Goal: Task Accomplishment & Management: Use online tool/utility

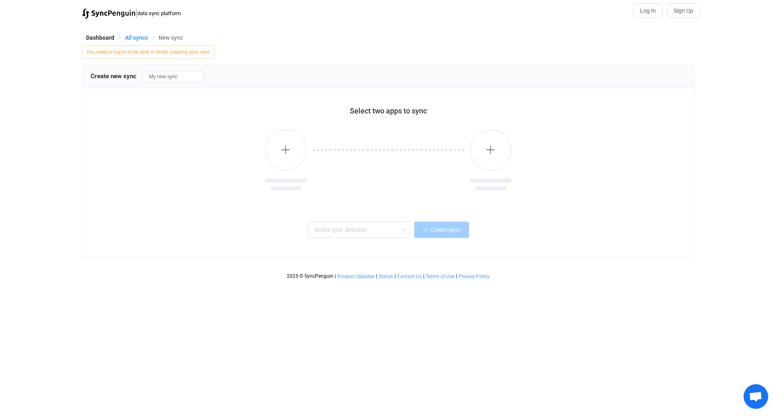
click at [138, 36] on span "All syncs" at bounding box center [136, 37] width 23 height 7
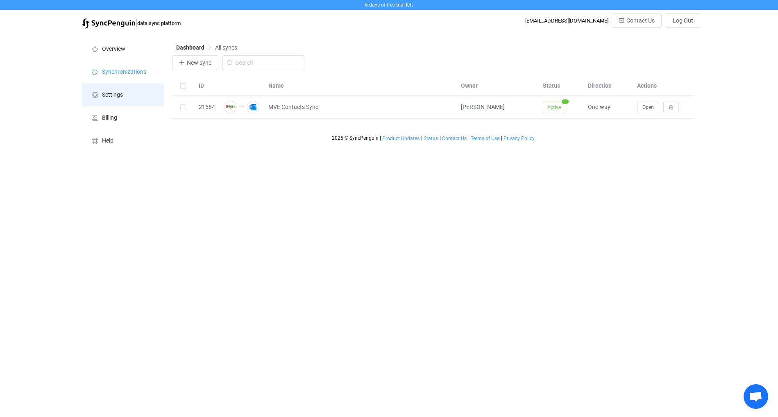
click at [113, 94] on span "Settings" at bounding box center [112, 95] width 21 height 7
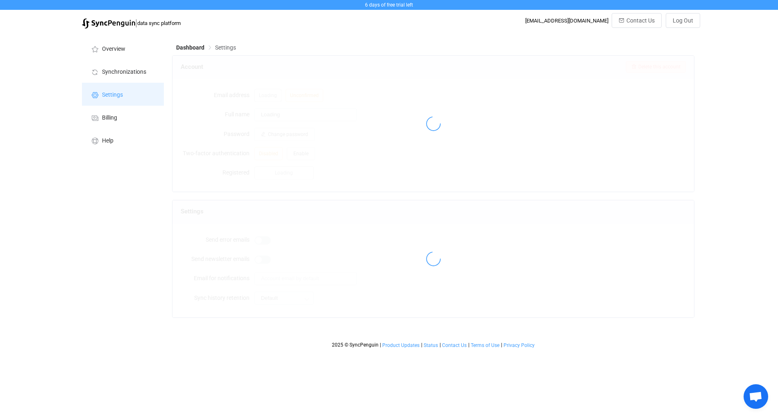
type input "Richard Fields"
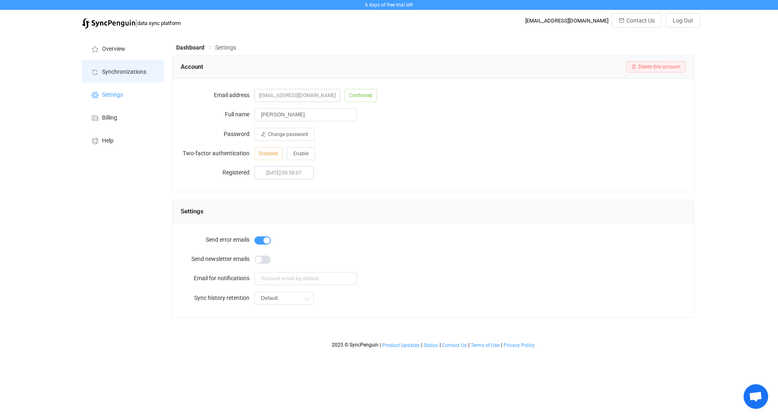
click at [118, 70] on span "Synchronizations" at bounding box center [124, 72] width 44 height 7
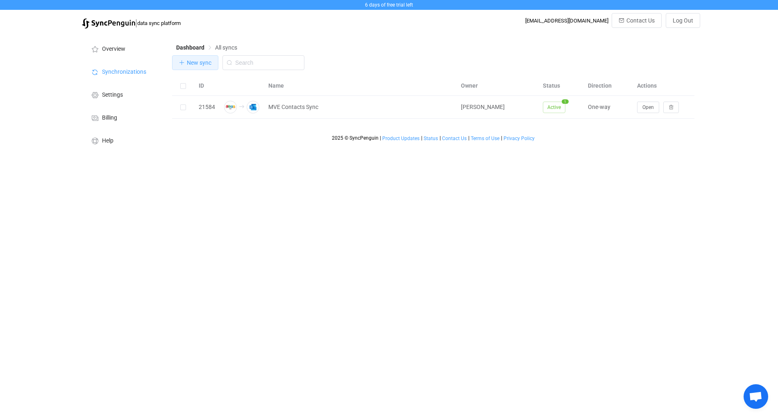
click at [196, 64] on span "New sync" at bounding box center [199, 62] width 25 height 7
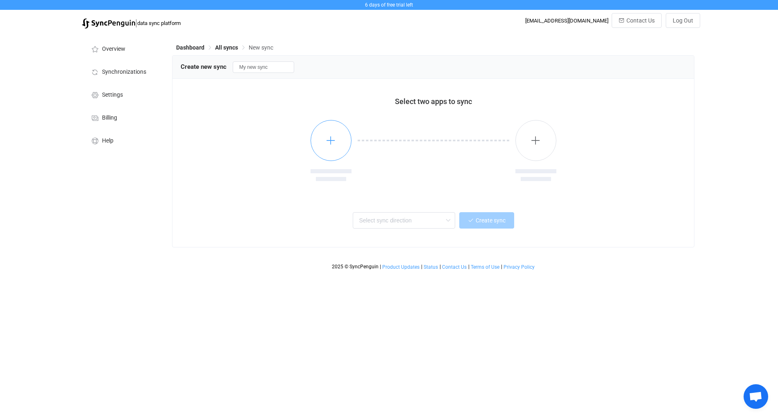
click at [326, 141] on icon "button" at bounding box center [331, 140] width 10 height 10
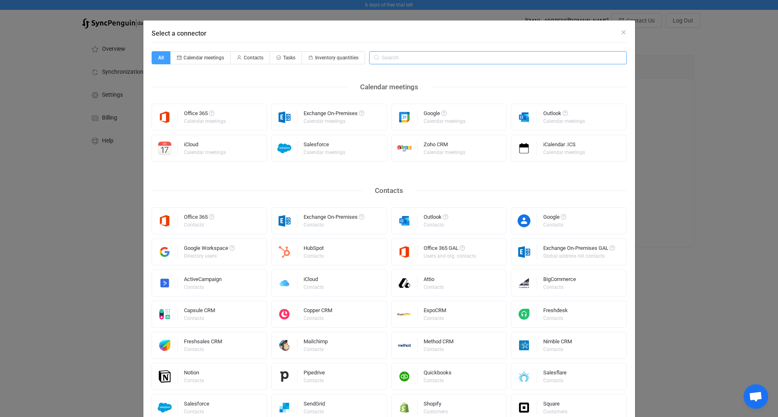
click at [390, 57] on input "Select a connector" at bounding box center [498, 57] width 258 height 13
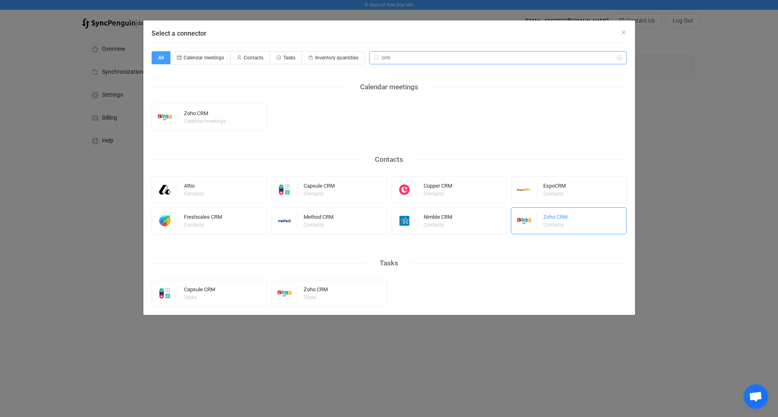
type input "crm"
click at [555, 219] on div "Zoho CRM" at bounding box center [556, 218] width 24 height 8
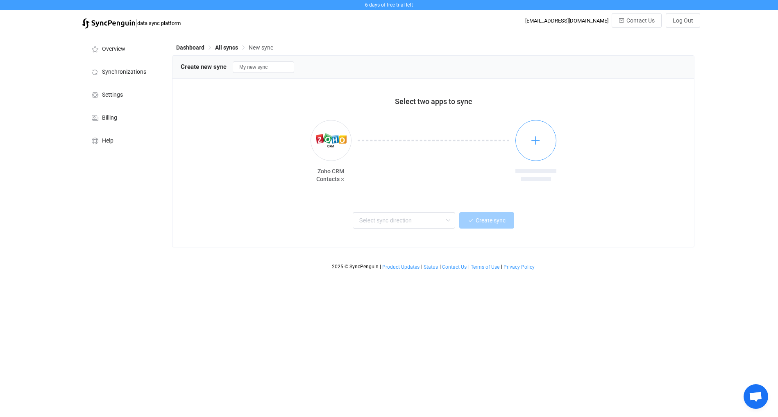
click at [533, 140] on icon "button" at bounding box center [536, 140] width 10 height 10
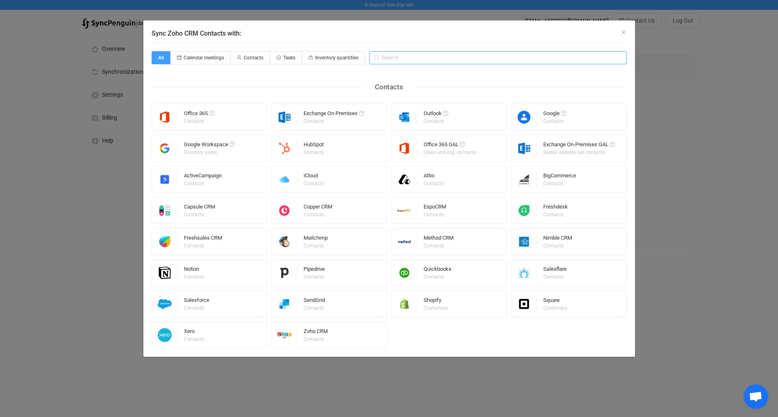
click at [406, 59] on input "Sync Zoho CRM Contacts with:" at bounding box center [498, 57] width 258 height 13
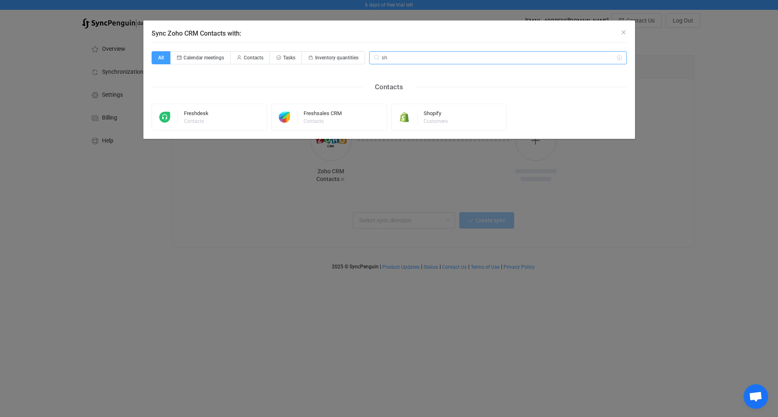
type input "s"
click at [324, 113] on div "Google Workspace" at bounding box center [329, 115] width 51 height 8
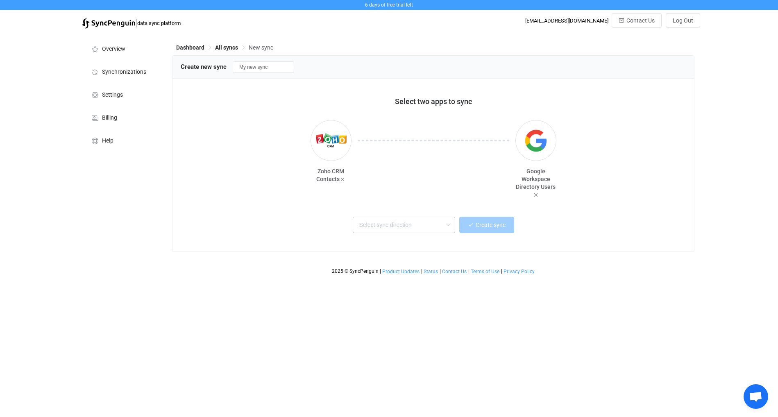
click at [444, 223] on icon at bounding box center [448, 225] width 10 height 16
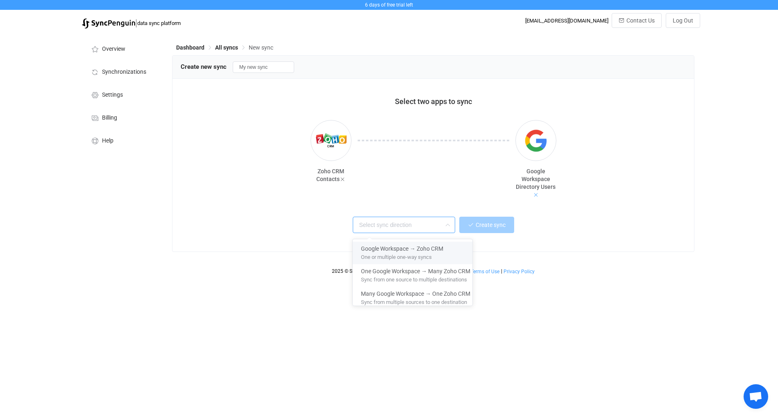
click at [536, 194] on icon at bounding box center [536, 195] width 6 height 6
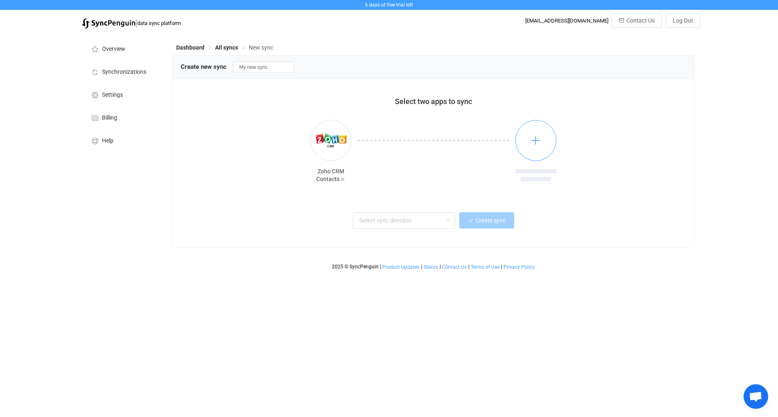
click at [541, 137] on icon "button" at bounding box center [536, 140] width 10 height 10
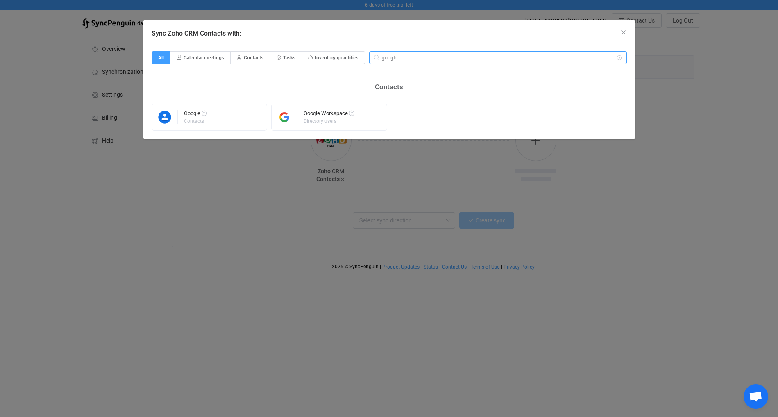
click at [390, 57] on input "google" at bounding box center [498, 57] width 258 height 13
type input "c"
type input "g"
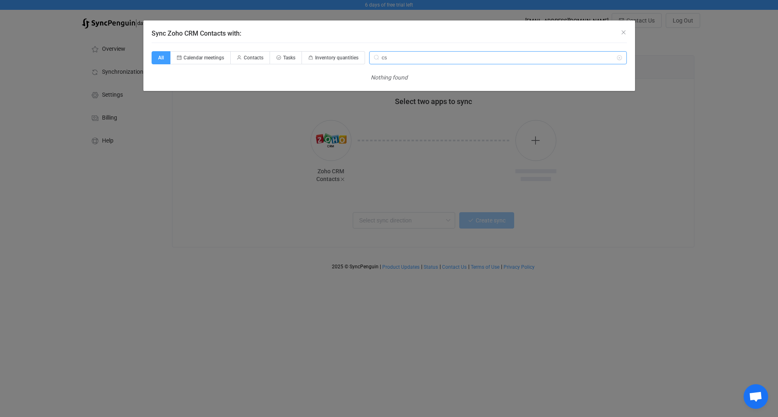
type input "c"
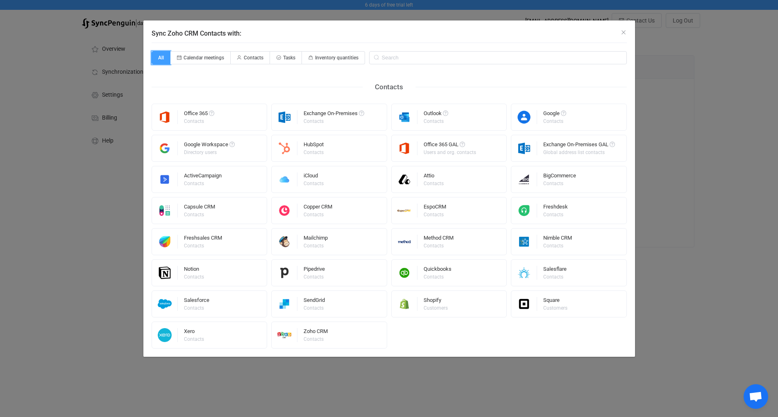
click at [162, 57] on span "All" at bounding box center [161, 57] width 19 height 13
click at [159, 57] on input "All" at bounding box center [156, 54] width 5 height 5
click at [196, 59] on span "Calendar meetings" at bounding box center [204, 58] width 41 height 6
click at [178, 58] on input "Calendar meetings" at bounding box center [175, 54] width 5 height 5
radio input "true"
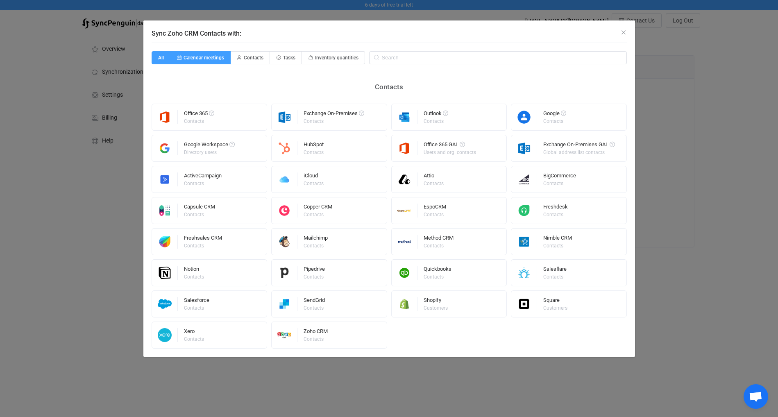
radio input "false"
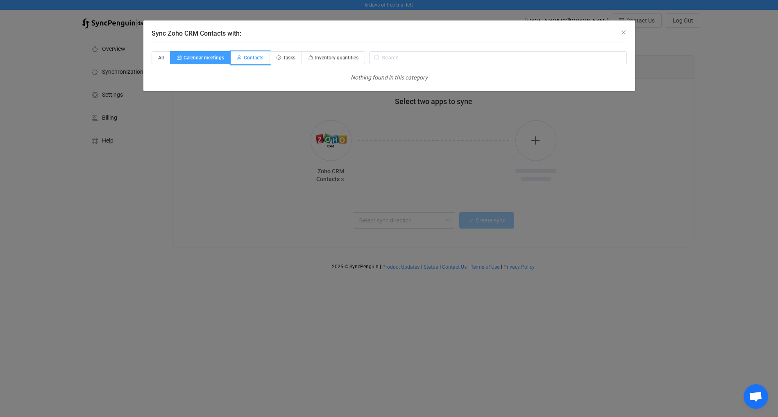
click at [246, 57] on span "Contacts" at bounding box center [254, 58] width 20 height 6
click at [238, 57] on input "Contacts" at bounding box center [235, 54] width 5 height 5
radio input "true"
radio input "false"
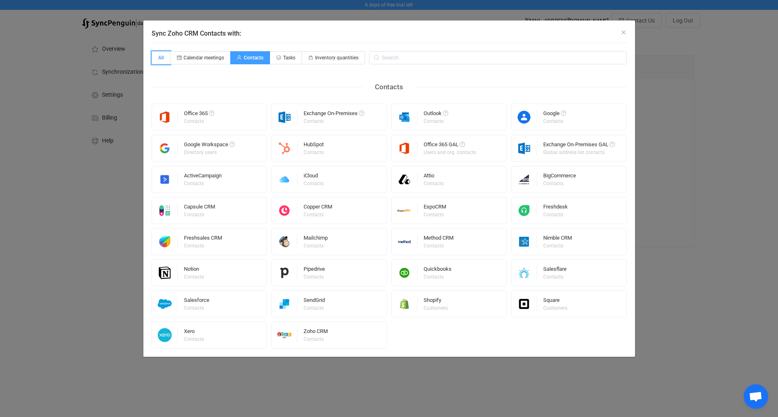
click at [164, 59] on span "All" at bounding box center [161, 57] width 19 height 13
click at [159, 58] on input "All" at bounding box center [156, 54] width 5 height 5
radio input "true"
radio input "false"
click at [624, 31] on icon "Close" at bounding box center [624, 32] width 7 height 7
